Goal: Information Seeking & Learning: Understand process/instructions

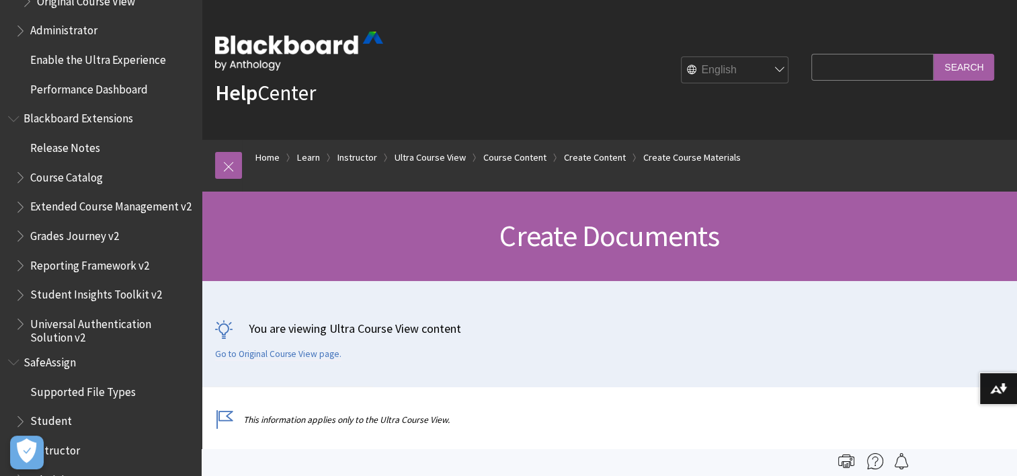
scroll to position [2926, 0]
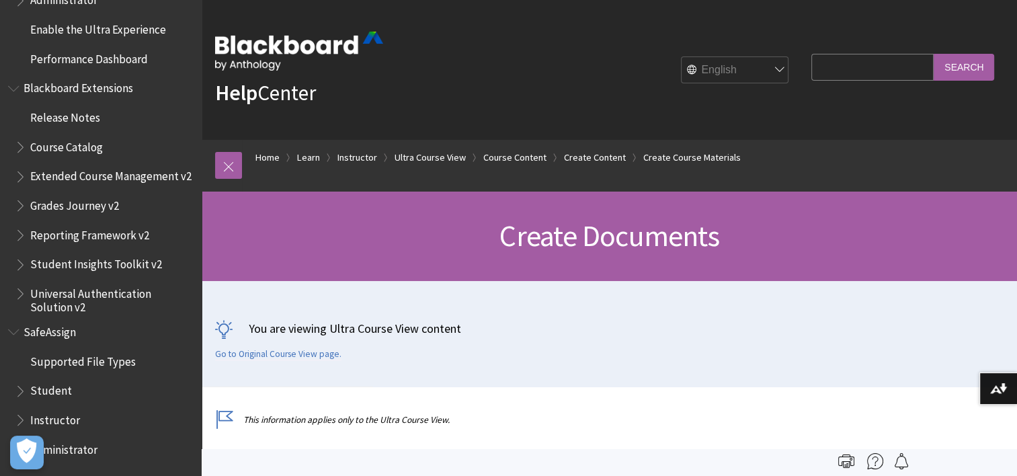
click at [854, 67] on input "Search Query" at bounding box center [873, 67] width 122 height 26
type input "upload file on lecture"
click at [971, 63] on input "Search" at bounding box center [964, 67] width 61 height 26
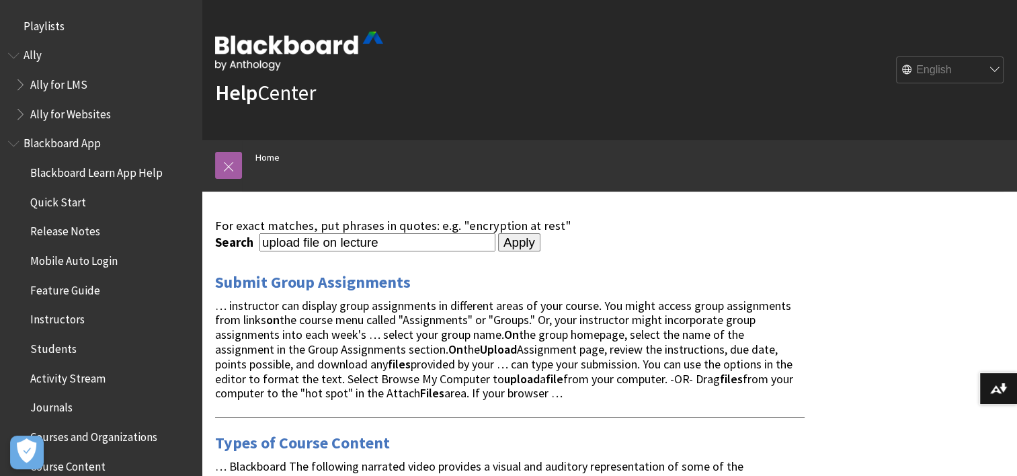
click at [262, 244] on input "upload file on lecture" at bounding box center [378, 242] width 236 height 18
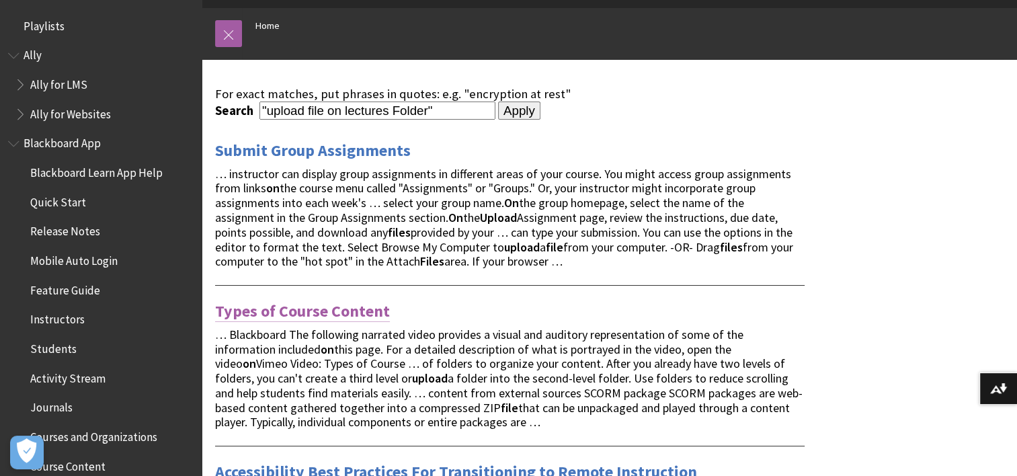
scroll to position [134, 0]
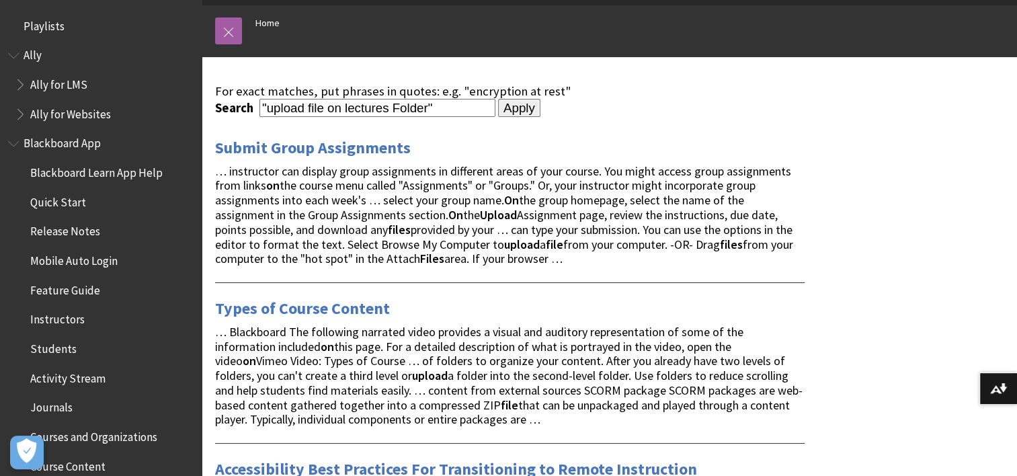
type input ""upload file on lectures Folder""
click at [500, 112] on input "Apply" at bounding box center [519, 108] width 42 height 19
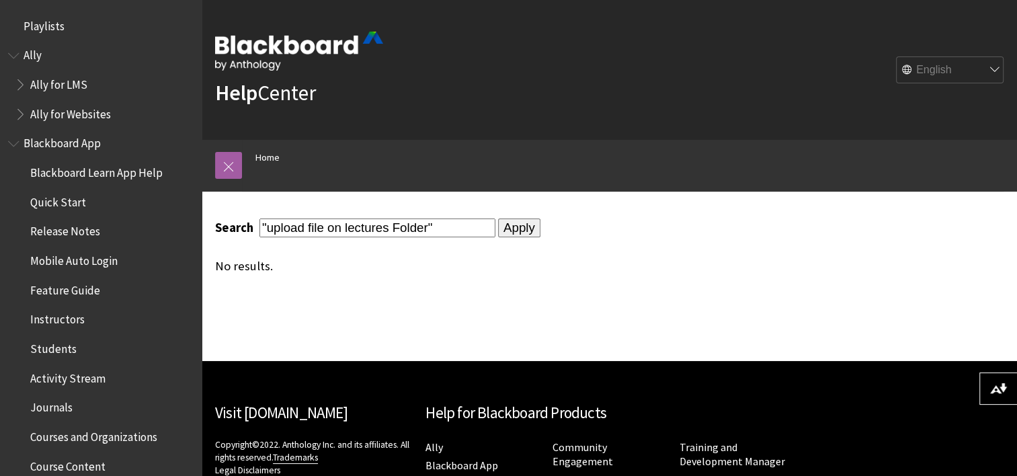
drag, startPoint x: 441, startPoint y: 226, endPoint x: 412, endPoint y: 225, distance: 29.6
click at [412, 225] on input ""upload file on lectures Folder"" at bounding box center [378, 228] width 236 height 18
click at [398, 223] on input ""upload file on lectures Folder"" at bounding box center [378, 228] width 236 height 18
drag, startPoint x: 426, startPoint y: 228, endPoint x: 334, endPoint y: 232, distance: 92.2
click at [334, 232] on input ""upload file on lectures Folder"" at bounding box center [378, 228] width 236 height 18
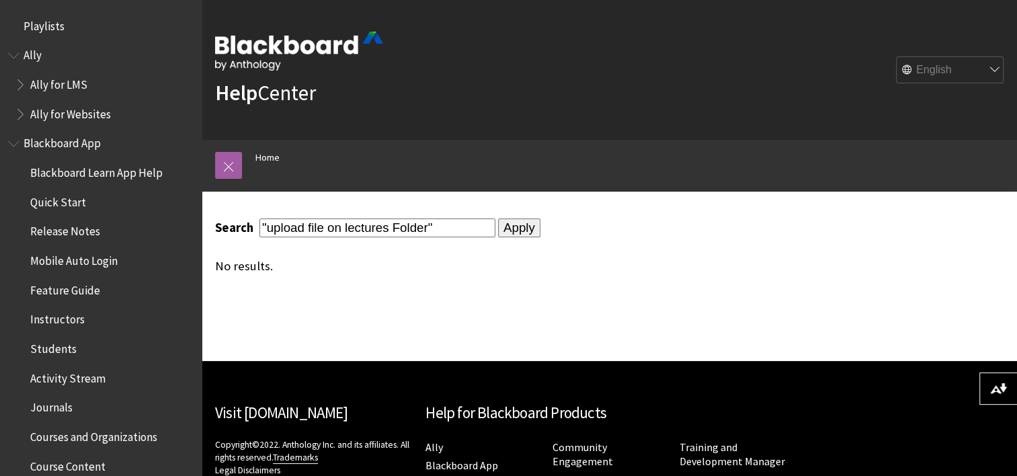
click at [334, 232] on input ""upload file on lectures Folder"" at bounding box center [378, 228] width 236 height 18
type input "" Not upload file on lectures Folder""
click at [514, 231] on input "Apply" at bounding box center [519, 228] width 42 height 19
click at [288, 226] on input "" Not upload file on lectures Folder"" at bounding box center [378, 228] width 236 height 18
click at [424, 229] on input "upload file on lectures Folder"" at bounding box center [378, 228] width 236 height 18
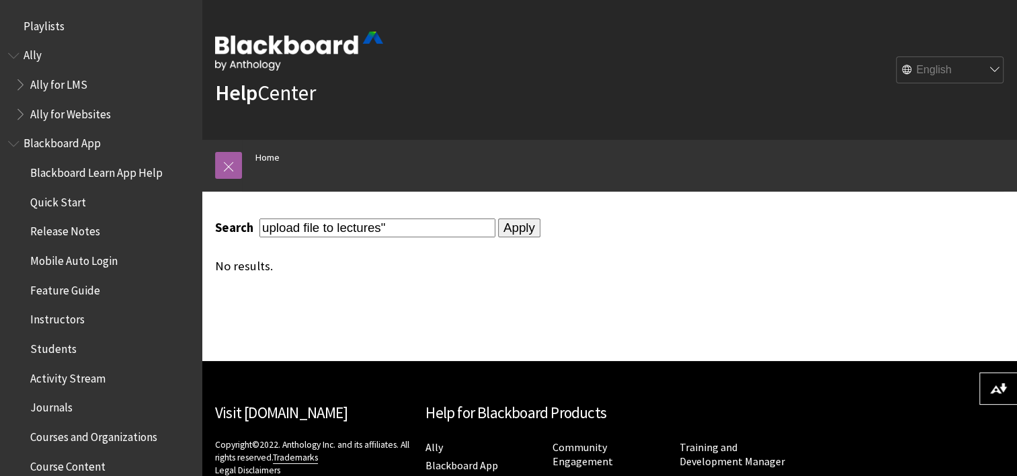
click at [264, 223] on input "upload file to lectures"" at bounding box center [378, 228] width 236 height 18
type input ""upload file to lectures""
click at [498, 219] on input "Apply" at bounding box center [519, 228] width 42 height 19
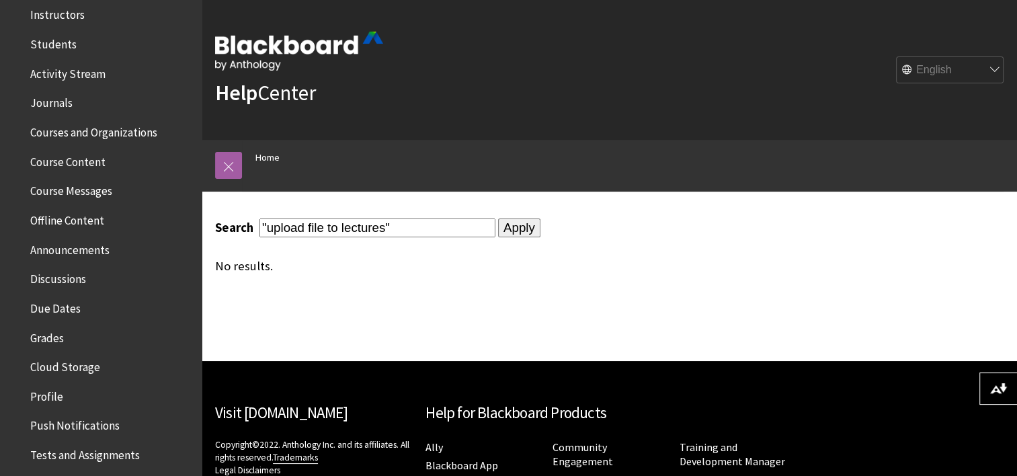
scroll to position [336, 0]
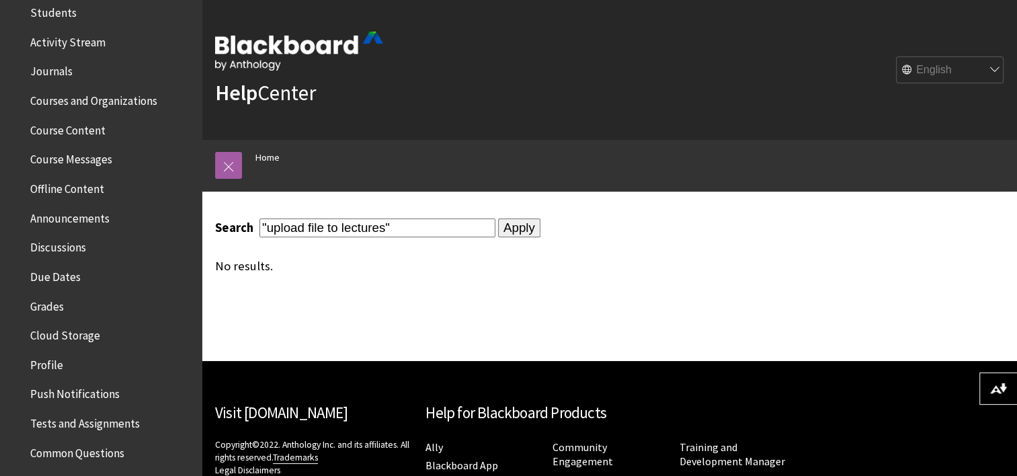
click at [54, 129] on span "Course Content" at bounding box center [67, 128] width 75 height 18
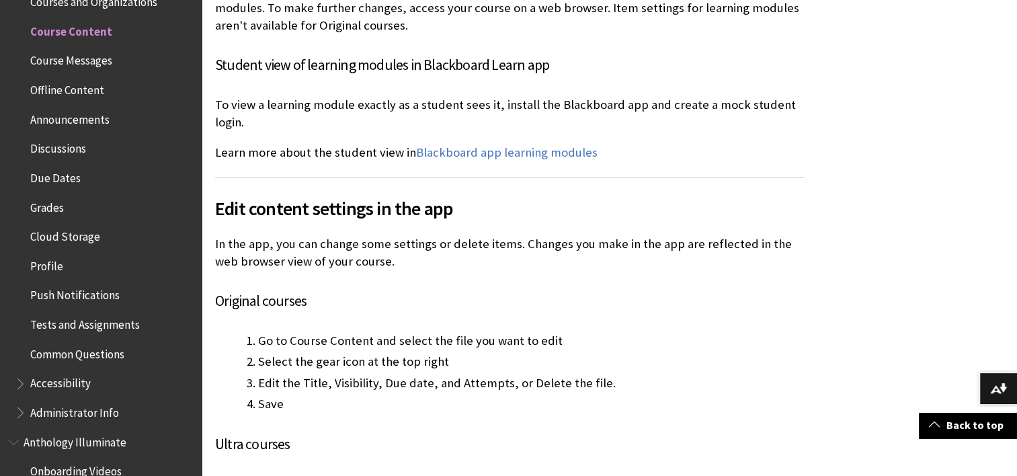
scroll to position [4572, 0]
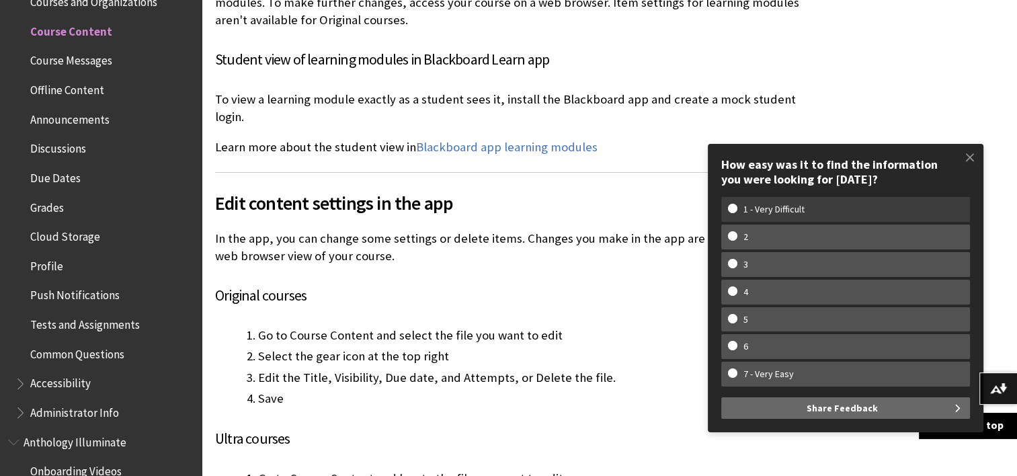
click at [823, 205] on w-span "1 - Very Difficult" at bounding box center [845, 209] width 235 height 11
click at [737, 205] on input "1 - Very Difficult" at bounding box center [732, 208] width 9 height 9
radio input "true"
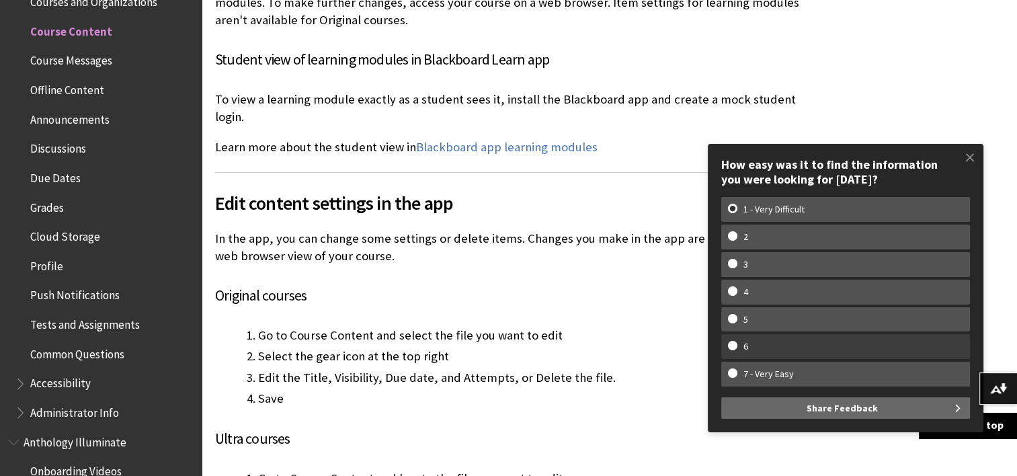
scroll to position [0, 0]
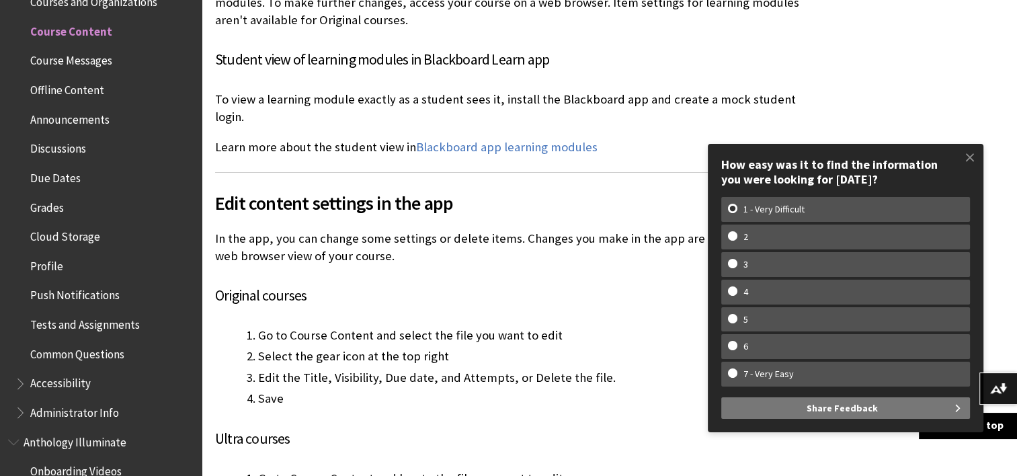
click at [833, 410] on span "Share Feedback" at bounding box center [842, 408] width 71 height 22
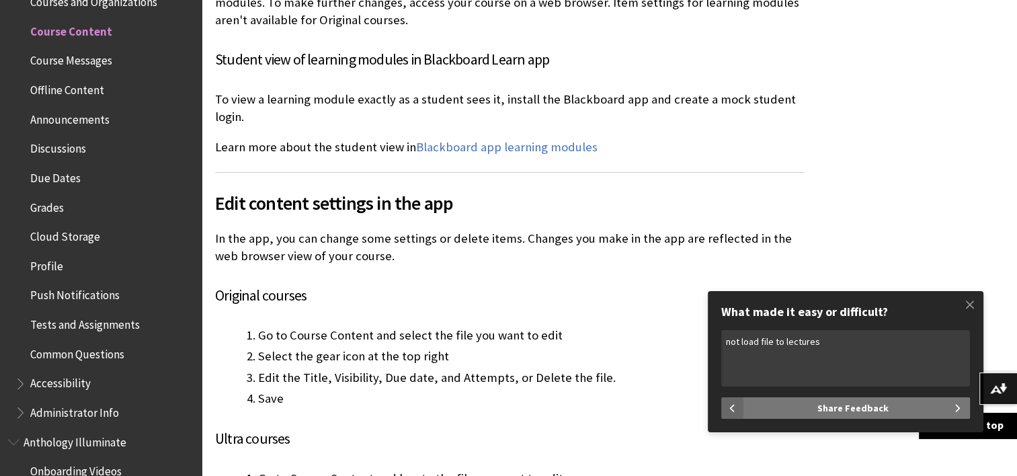
type textarea "not load file to lectures"
click at [880, 402] on span "Share Feedback" at bounding box center [853, 408] width 71 height 22
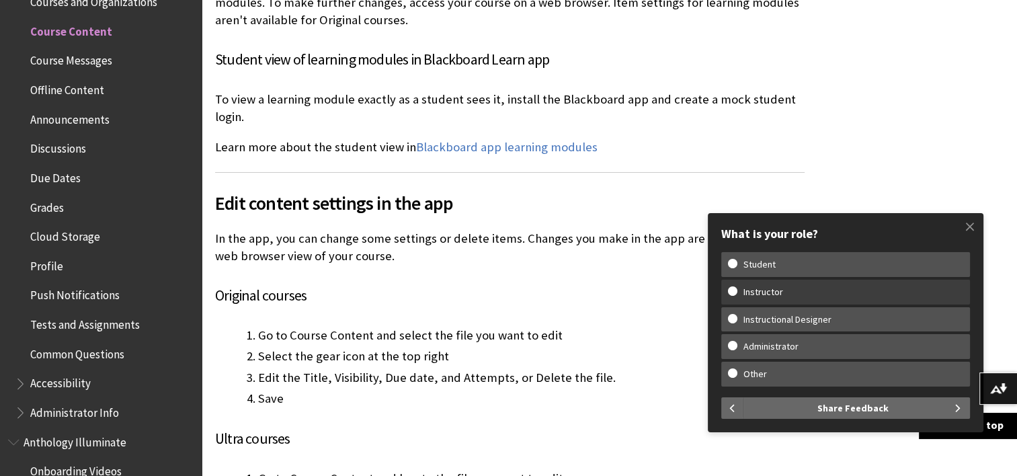
click at [781, 289] on w-span "Instructor" at bounding box center [763, 291] width 71 height 11
click at [737, 289] on input "Instructor" at bounding box center [732, 290] width 9 height 9
radio input "true"
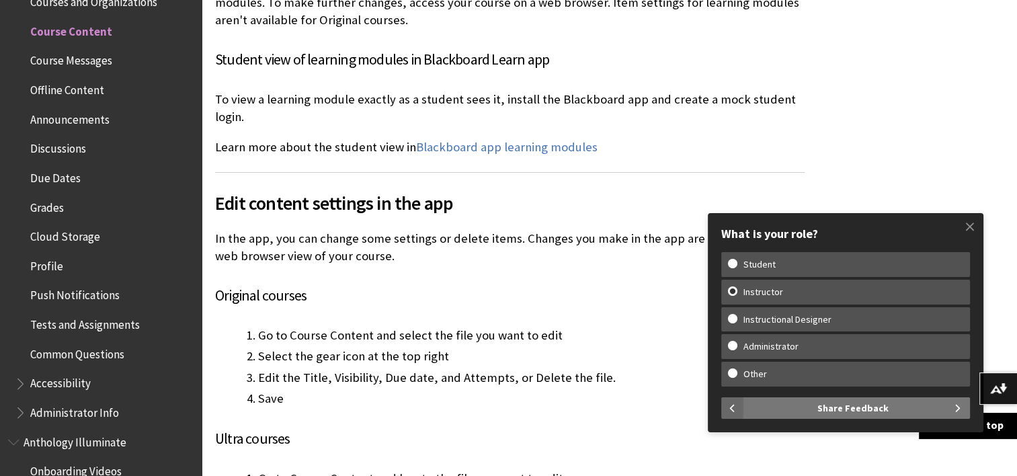
click at [859, 401] on span "Share Feedback" at bounding box center [853, 408] width 71 height 22
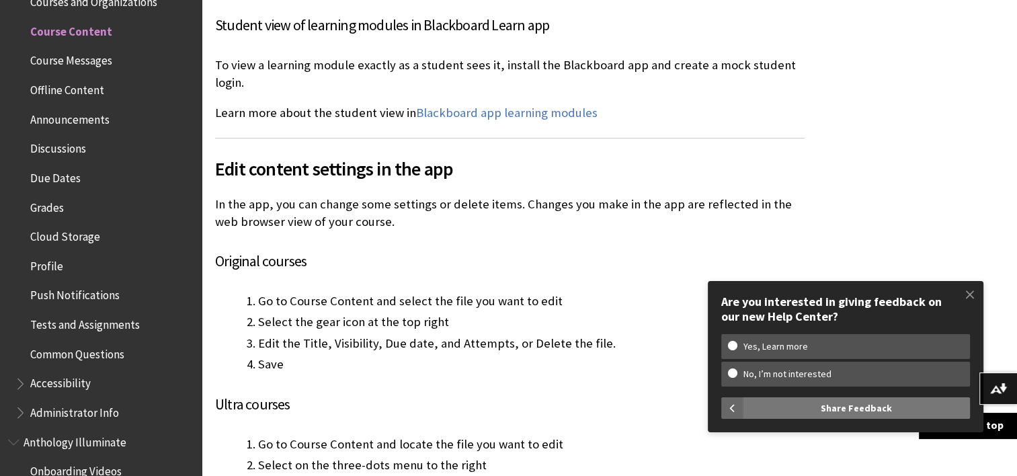
scroll to position [4640, 0]
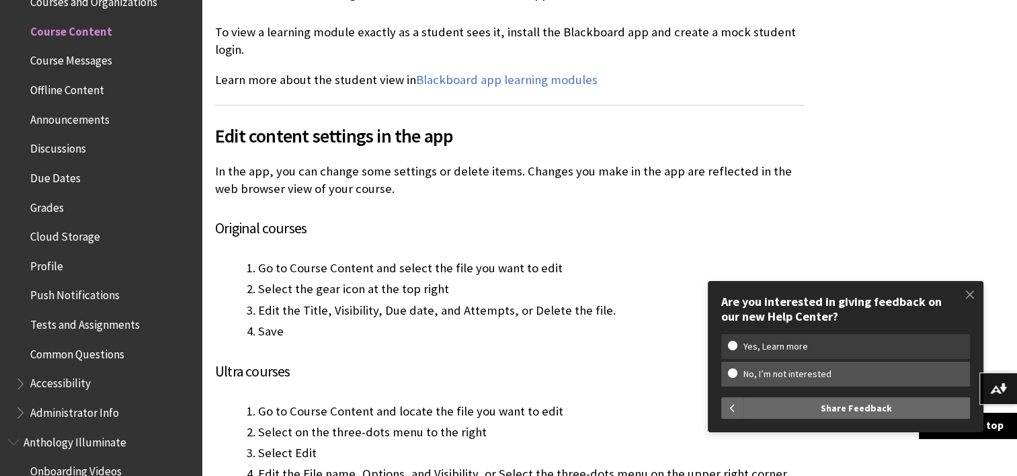
click at [783, 342] on w-span "Yes, Learn more" at bounding box center [775, 346] width 95 height 11
click at [737, 342] on input "Yes, Learn more" at bounding box center [732, 345] width 9 height 9
radio input "true"
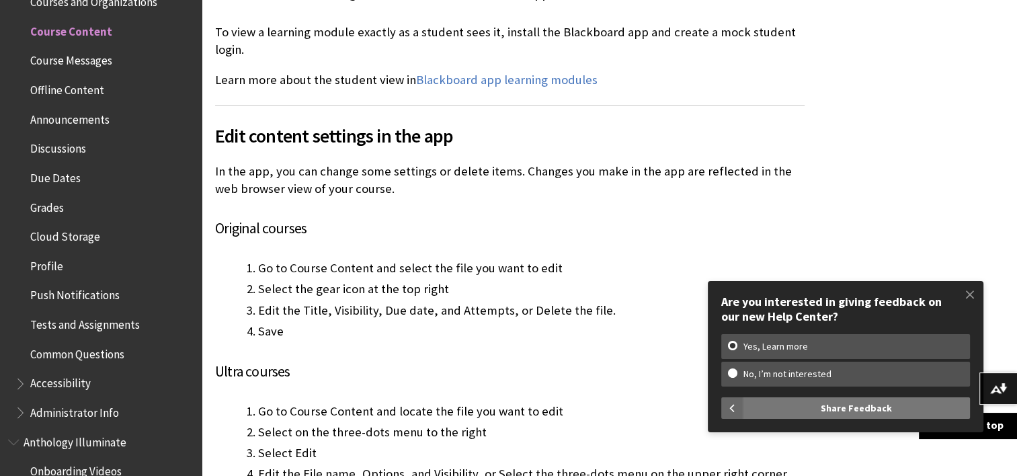
click at [857, 406] on span "Share Feedback" at bounding box center [856, 408] width 71 height 22
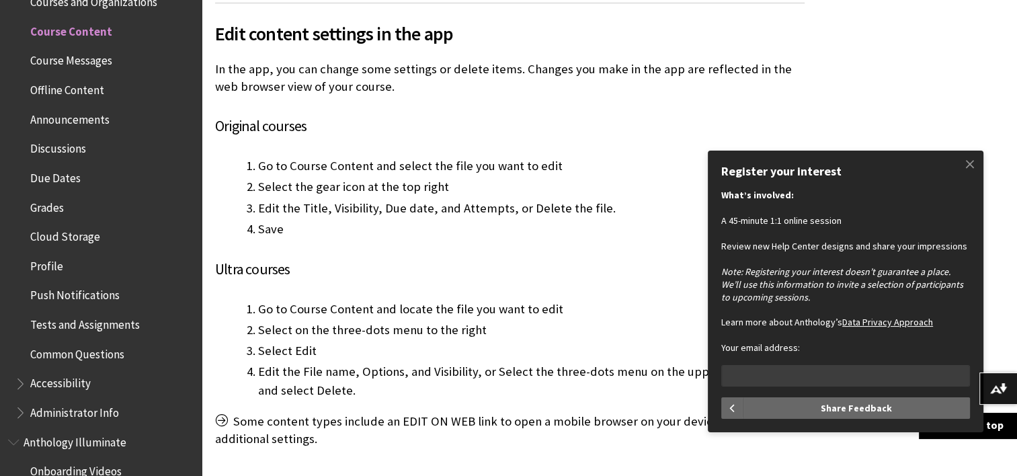
scroll to position [4774, 0]
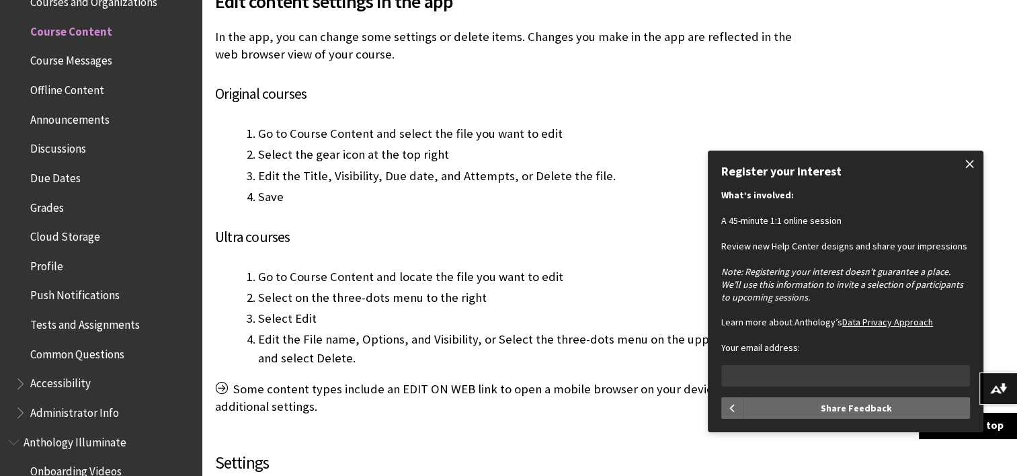
drag, startPoint x: 971, startPoint y: 160, endPoint x: 950, endPoint y: 156, distance: 21.2
click at [970, 160] on span at bounding box center [970, 164] width 28 height 28
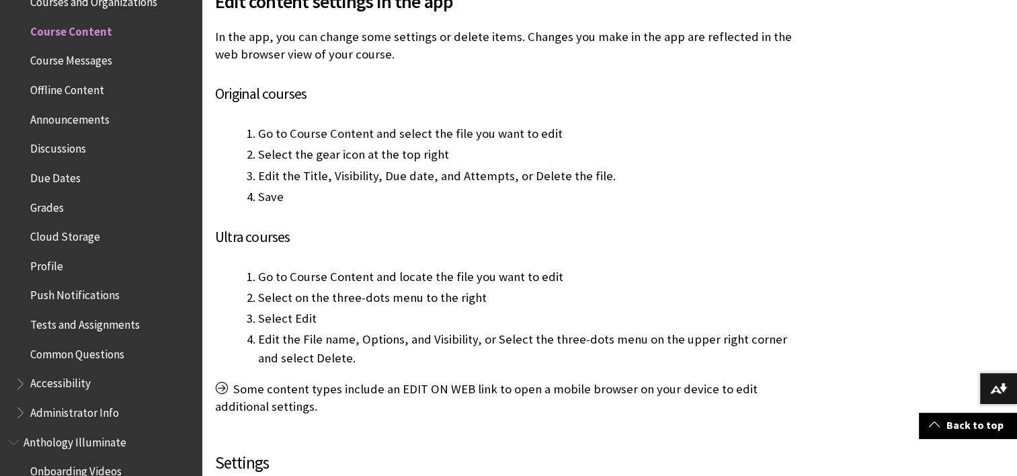
click at [62, 377] on span "Accessibility" at bounding box center [60, 382] width 61 height 18
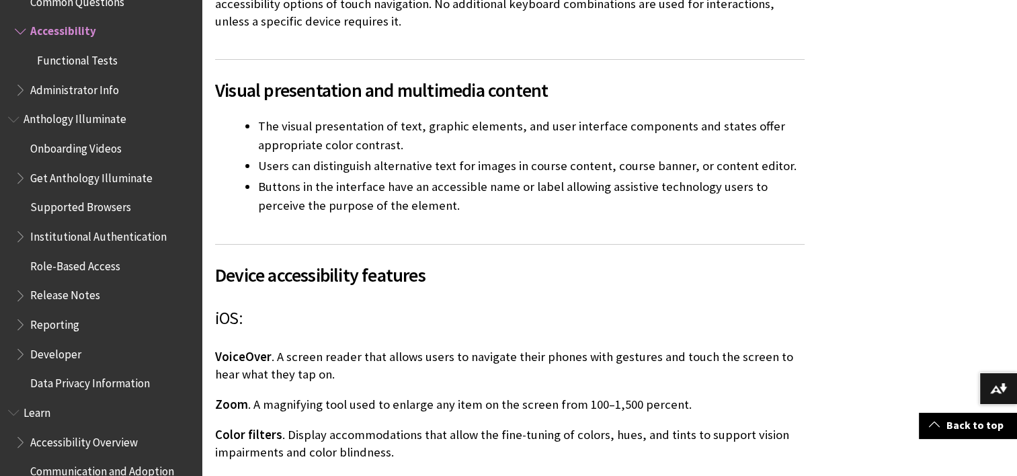
scroll to position [1547, 0]
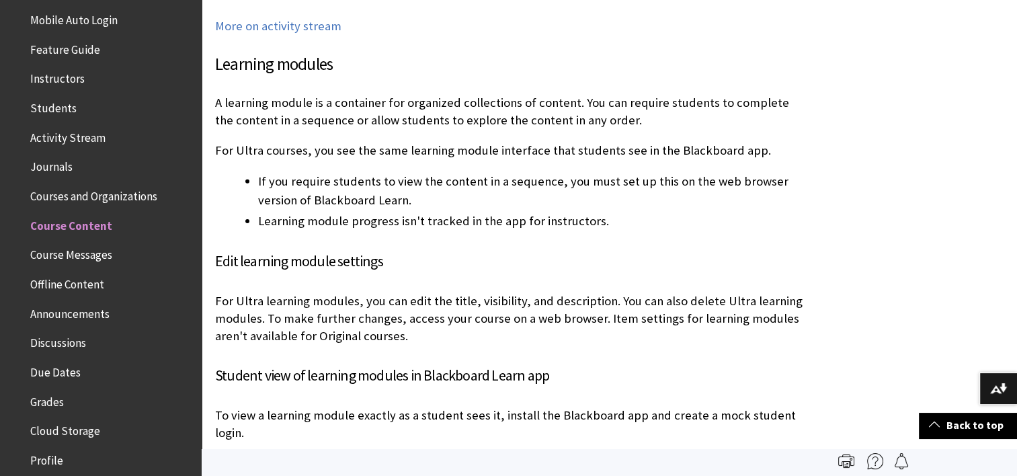
scroll to position [233, 0]
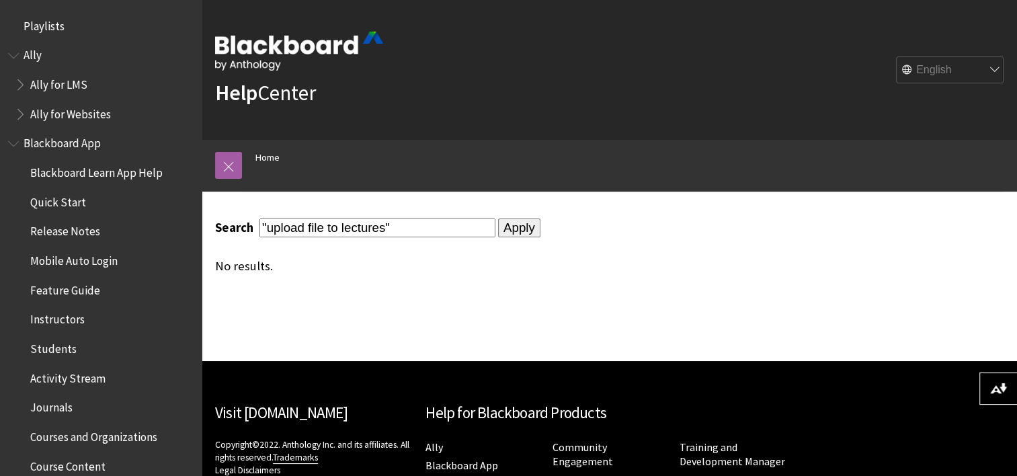
drag, startPoint x: 407, startPoint y: 231, endPoint x: 265, endPoint y: 217, distance: 142.6
click at [265, 217] on div "Search "upload file to lectures" Apply No results." at bounding box center [510, 246] width 617 height 108
click at [737, 261] on div "No results." at bounding box center [510, 266] width 590 height 15
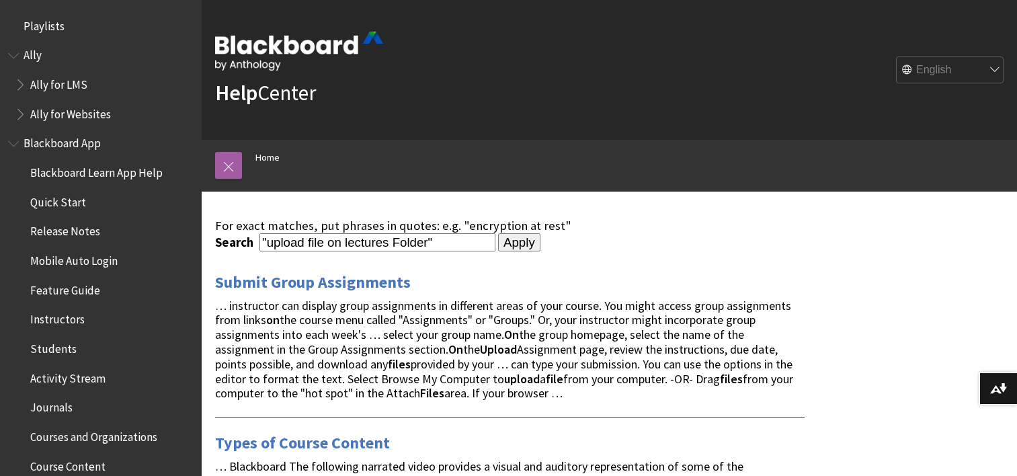
scroll to position [134, 0]
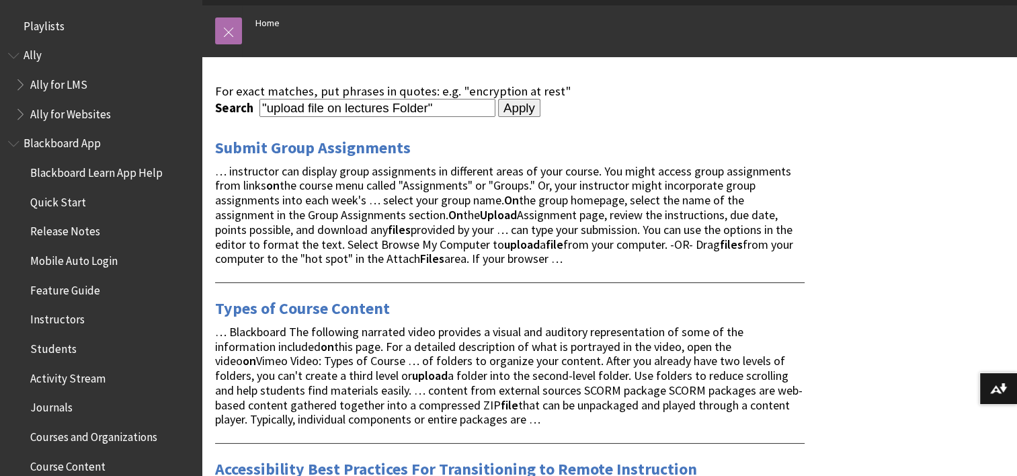
click at [236, 30] on link at bounding box center [228, 30] width 27 height 27
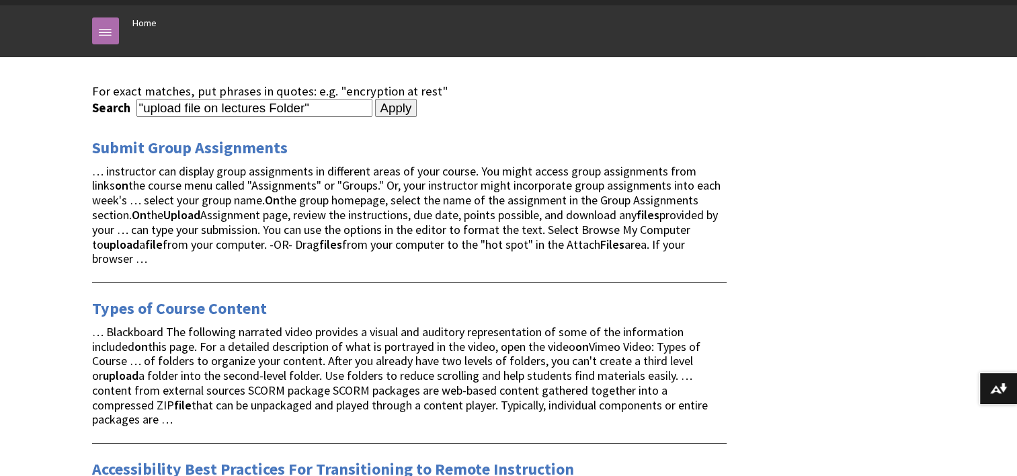
click at [94, 32] on link at bounding box center [105, 30] width 27 height 27
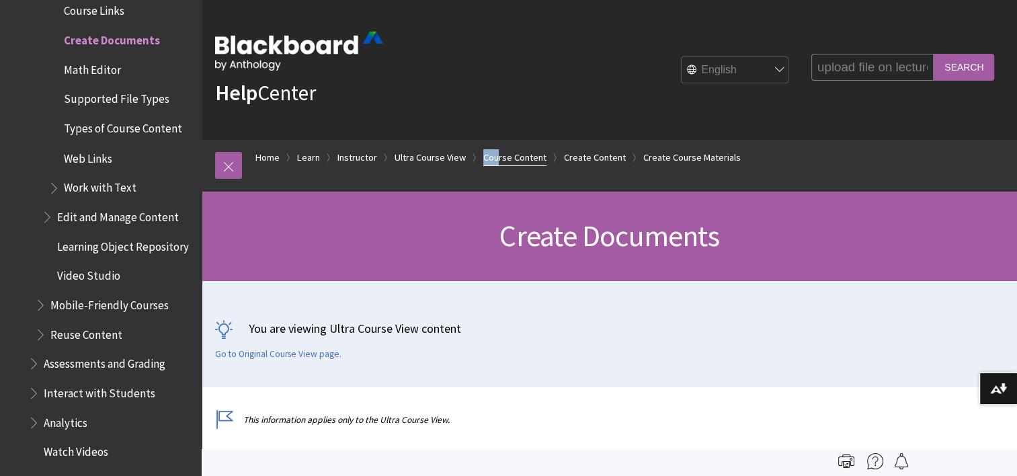
drag, startPoint x: 474, startPoint y: 152, endPoint x: 502, endPoint y: 159, distance: 29.0
click at [502, 159] on li "Course Content" at bounding box center [509, 157] width 75 height 17
drag, startPoint x: 693, startPoint y: 323, endPoint x: 699, endPoint y: 276, distance: 47.5
click at [694, 318] on div "You are viewing Ultra Course View content Go to Original Course View page." at bounding box center [610, 334] width 816 height 106
click at [686, 159] on link "Create Course Materials" at bounding box center [693, 157] width 98 height 17
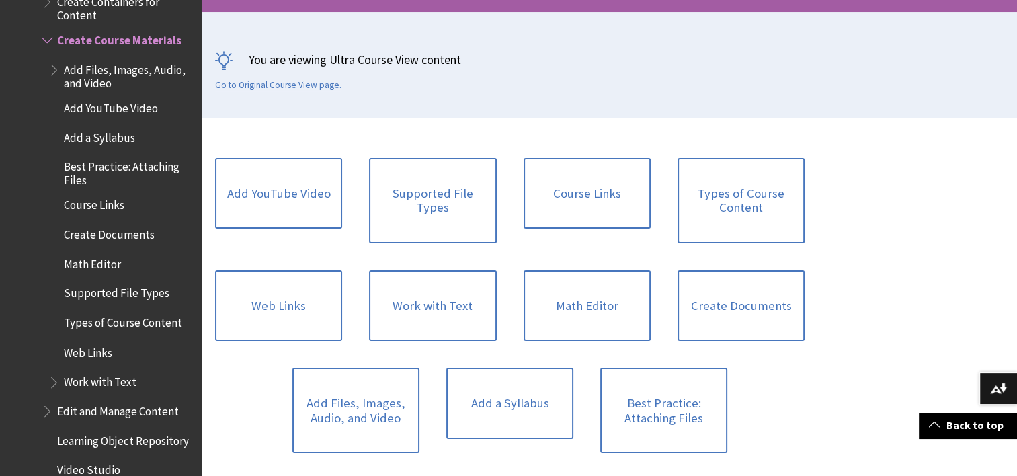
scroll to position [336, 0]
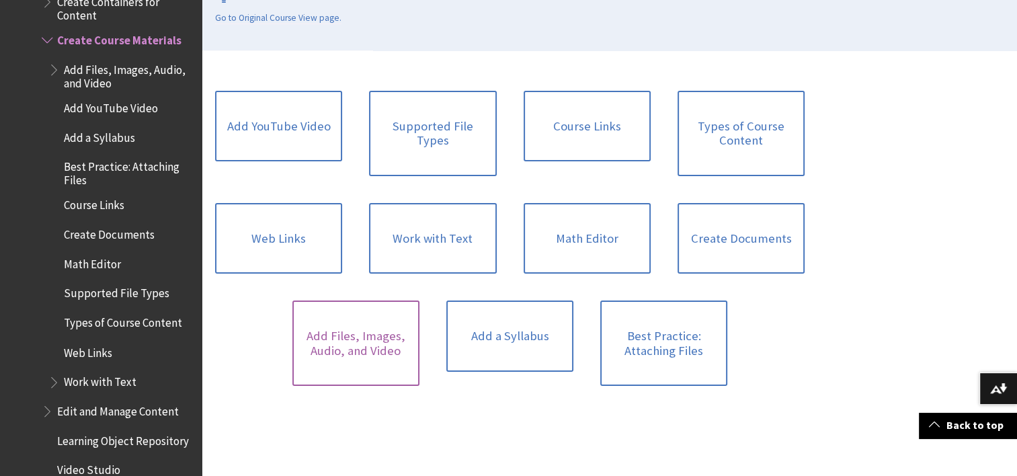
click at [361, 342] on link "Add Files, Images, Audio, and Video" at bounding box center [356, 343] width 127 height 85
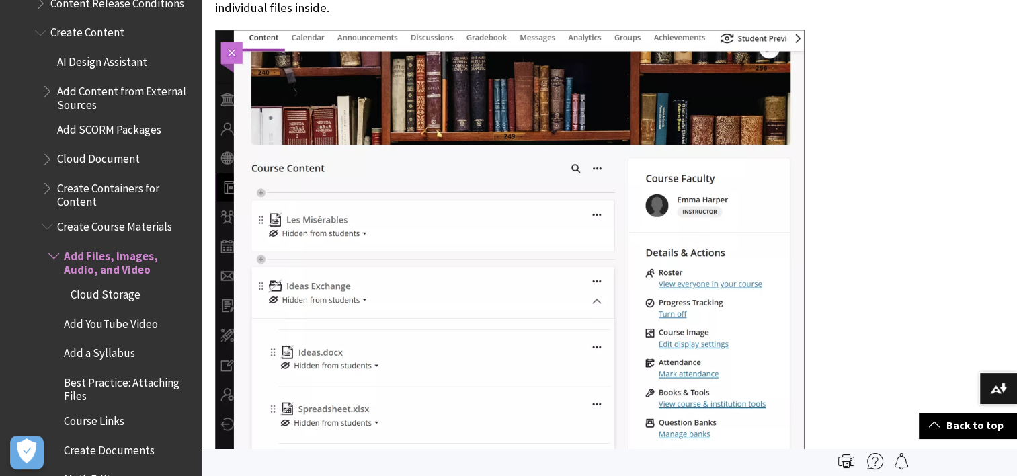
scroll to position [2107, 0]
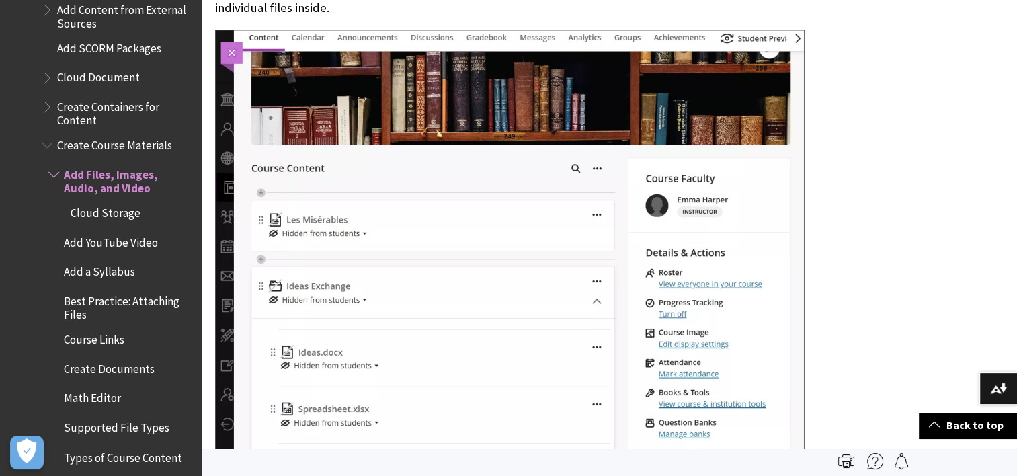
click at [94, 171] on span "Add Files, Images, Audio, and Video" at bounding box center [128, 179] width 128 height 32
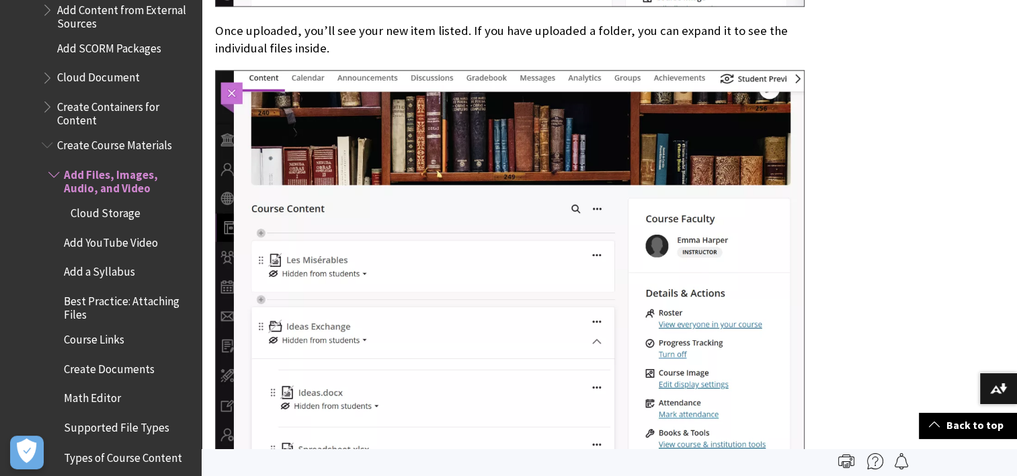
scroll to position [1210, 0]
